Goal: Book appointment/travel/reservation

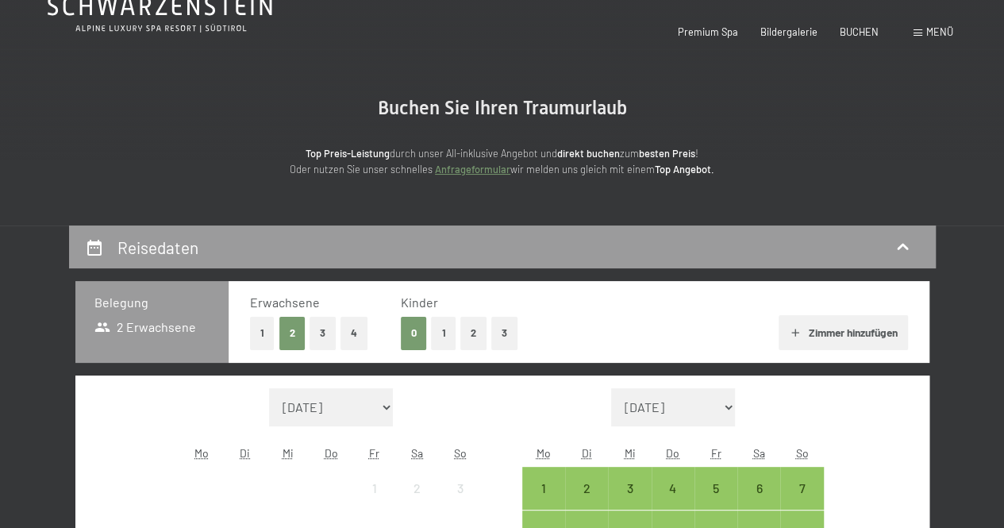
scroll to position [79, 0]
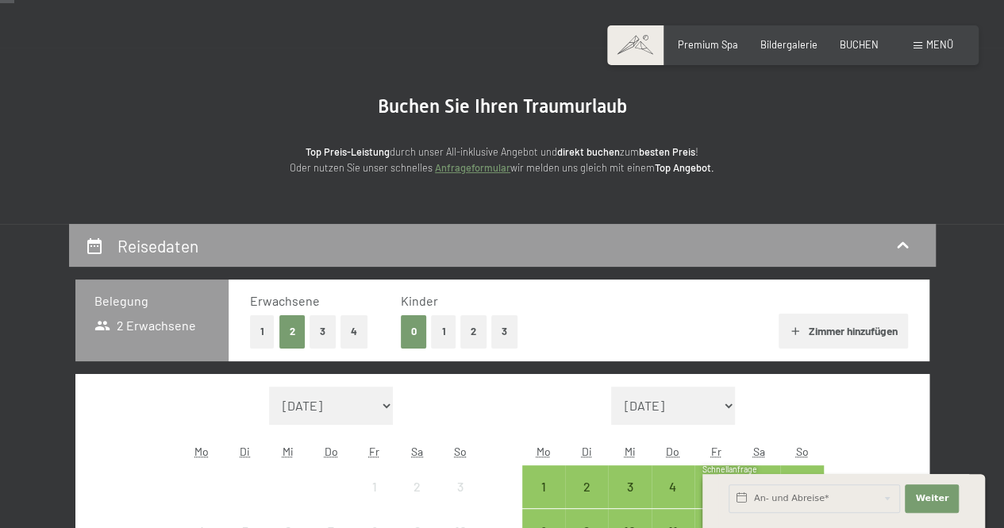
click at [465, 338] on button "2" at bounding box center [473, 331] width 26 height 33
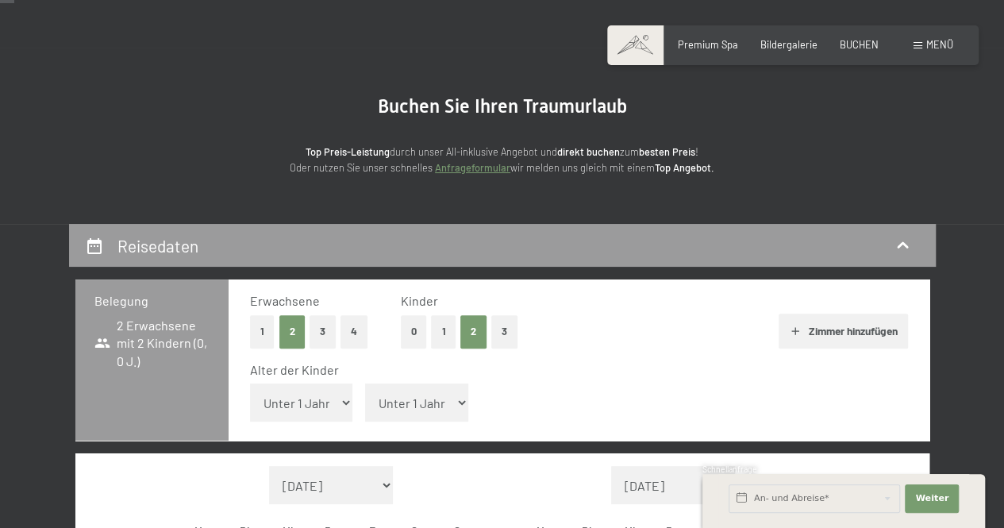
click at [333, 397] on select "Unter 1 Jahr 1 Jahr 2 Jahre 3 Jahre 4 Jahre 5 Jahre 6 Jahre 7 Jahre 8 Jahre 9 J…" at bounding box center [301, 402] width 103 height 38
select select "5"
click at [250, 383] on select "Unter 1 Jahr 1 Jahr 2 Jahre 3 Jahre 4 Jahre 5 Jahre 6 Jahre 7 Jahre 8 Jahre 9 J…" at bounding box center [301, 402] width 103 height 38
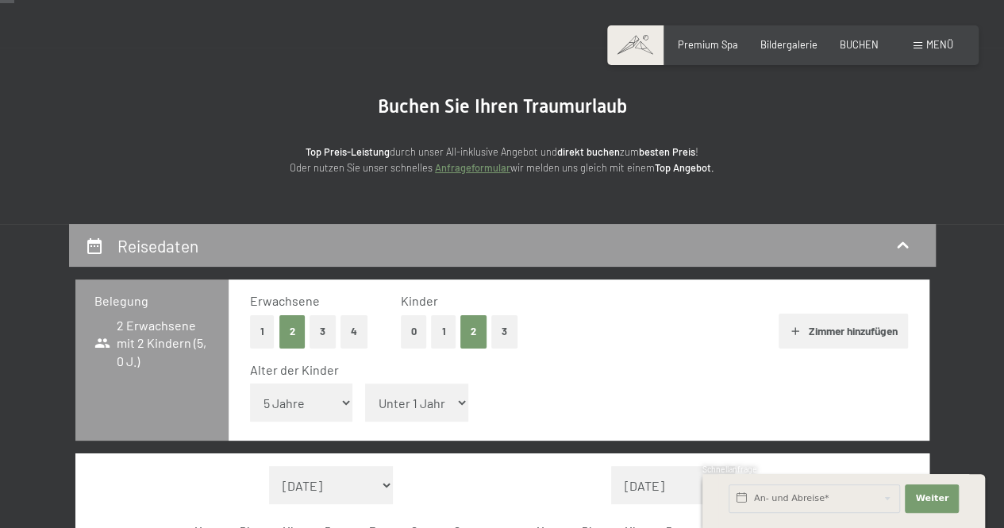
click at [404, 415] on select "Unter 1 Jahr 1 Jahr 2 Jahre 3 Jahre 4 Jahre 5 Jahre 6 Jahre 7 Jahre 8 Jahre 9 J…" at bounding box center [416, 402] width 103 height 38
select select "2"
click at [365, 383] on select "Unter 1 Jahr 1 Jahr 2 Jahre 3 Jahre 4 Jahre 5 Jahre 6 Jahre 7 Jahre 8 Jahre 9 J…" at bounding box center [416, 402] width 103 height 38
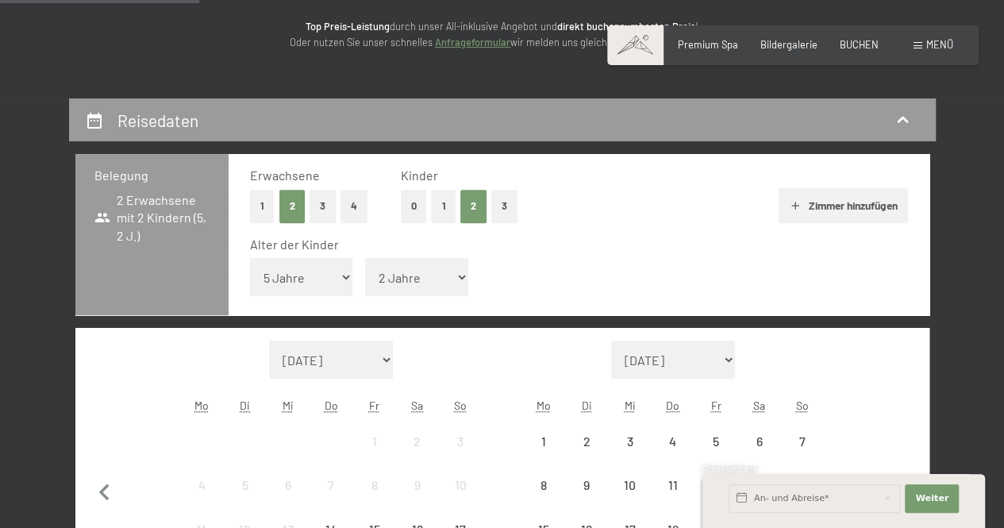
scroll to position [317, 0]
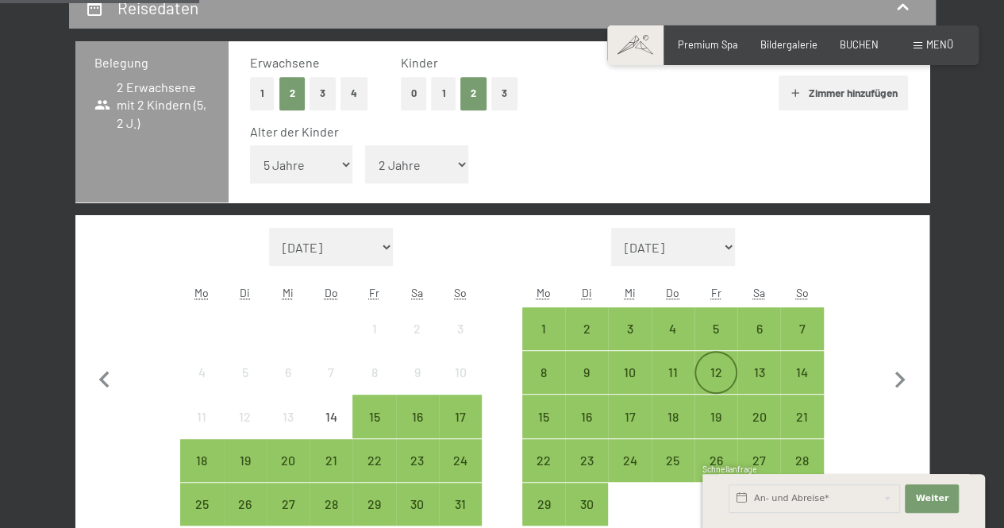
click at [711, 375] on div "12" at bounding box center [716, 386] width 40 height 40
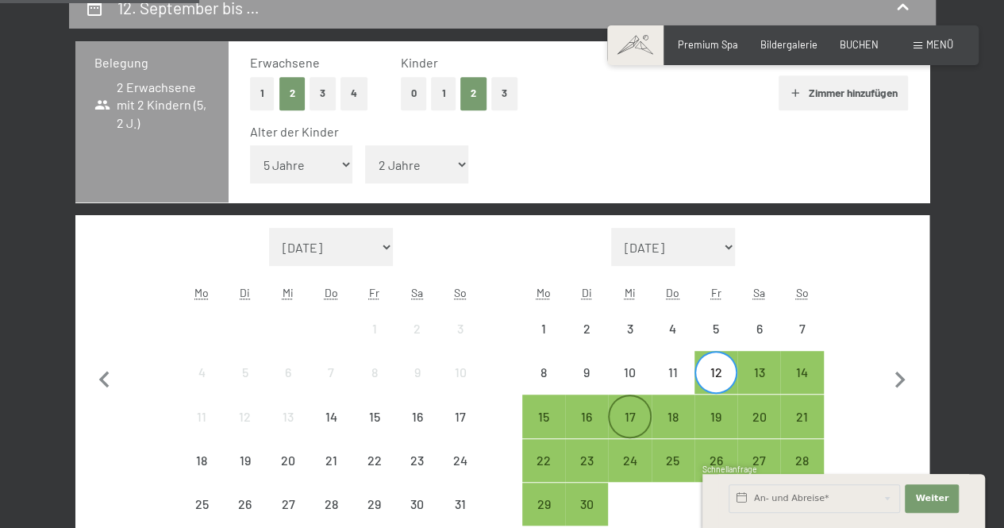
click at [624, 413] on div "17" at bounding box center [629, 430] width 40 height 40
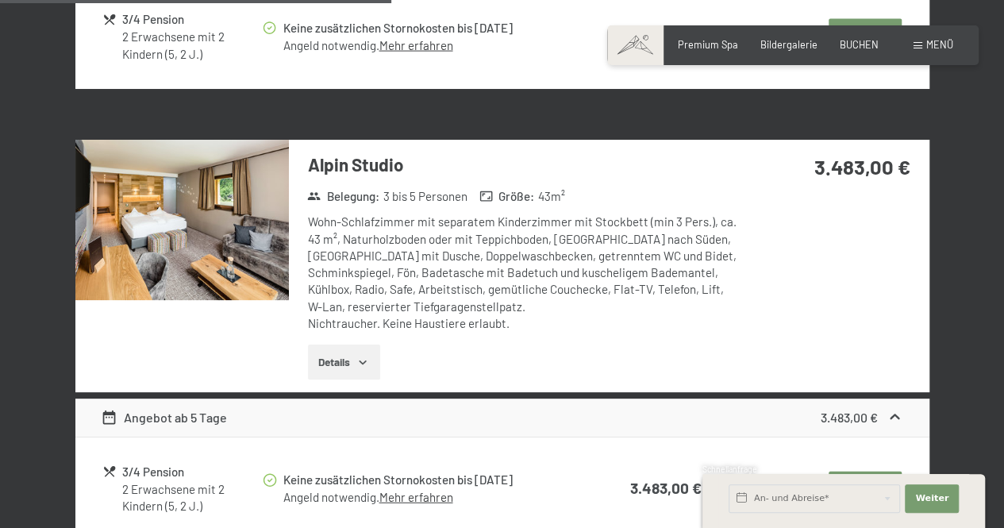
scroll to position [1905, 0]
